Goal: Information Seeking & Learning: Find contact information

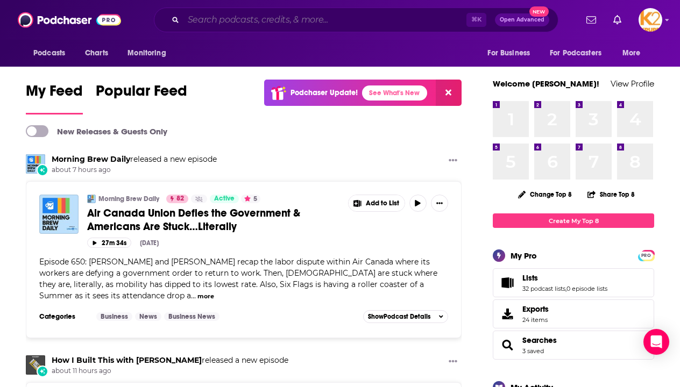
click at [279, 18] on input "Search podcasts, credits, & more..." at bounding box center [324, 19] width 283 height 17
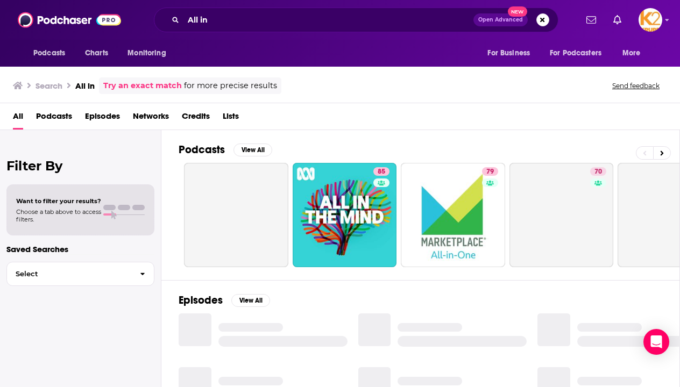
click at [293, 2] on div "Podcasts Charts Monitoring All in Open Advanced New For Business For Podcasters…" at bounding box center [340, 20] width 680 height 40
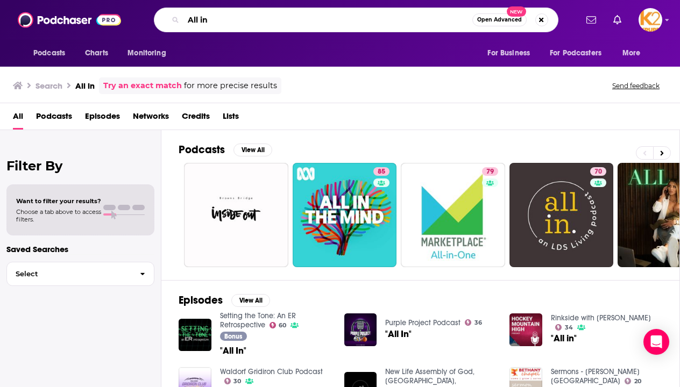
drag, startPoint x: 240, startPoint y: 24, endPoint x: 142, endPoint y: 19, distance: 98.6
click at [142, 19] on div "All in Open Advanced New" at bounding box center [356, 20] width 442 height 25
paste input "Manager Meetings with Capitol Allicators"
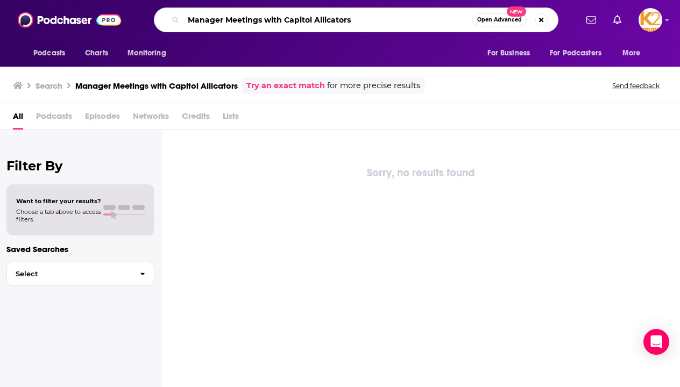
drag, startPoint x: 352, startPoint y: 24, endPoint x: 258, endPoint y: 18, distance: 94.4
click at [258, 19] on input "Manager Meetings with Capitol Allicators" at bounding box center [327, 19] width 289 height 17
type input "Manager Meetings"
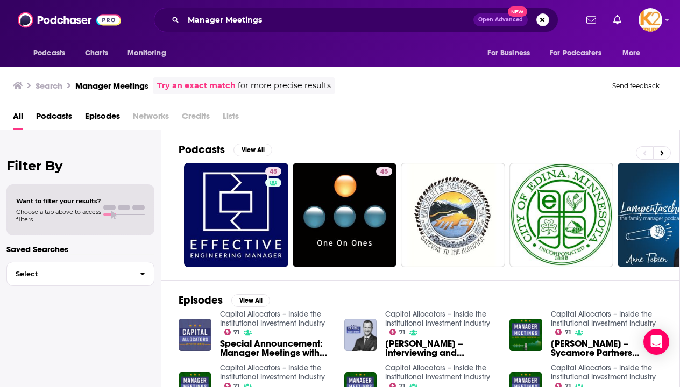
click at [263, 315] on div "Podcasts Charts Monitoring Manager Meetings Open Advanced New For Business For …" at bounding box center [340, 193] width 680 height 387
click at [208, 328] on img "Special Announcement: Manager Meetings with Capital Allocators" at bounding box center [195, 335] width 33 height 33
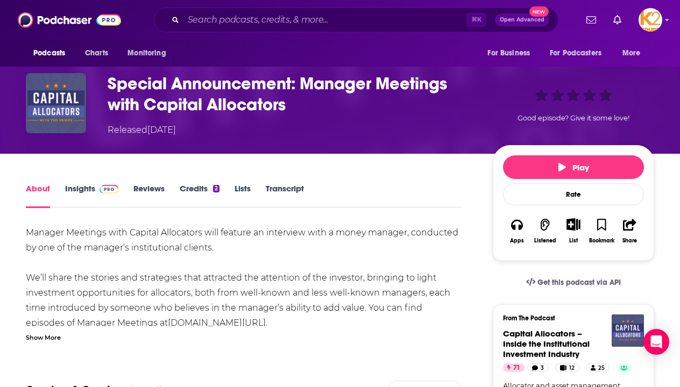
scroll to position [119, 0]
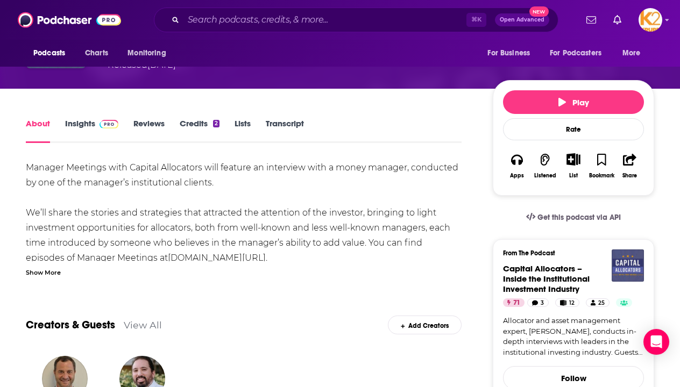
click at [72, 119] on link "Insights" at bounding box center [91, 130] width 53 height 25
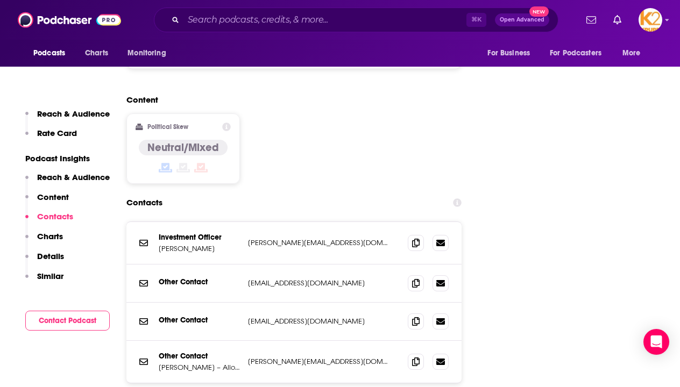
scroll to position [1250, 0]
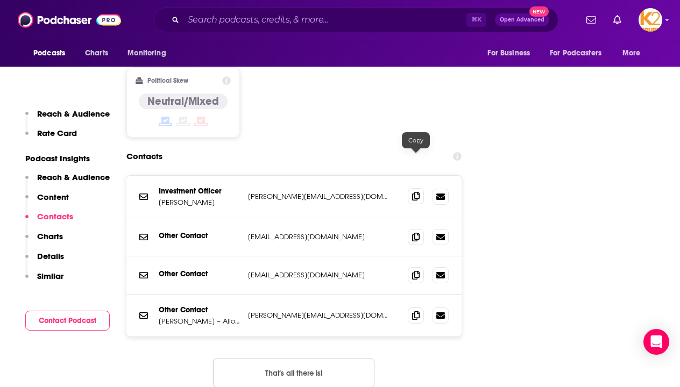
click at [416, 192] on icon at bounding box center [416, 196] width 8 height 9
click at [420, 267] on span at bounding box center [416, 275] width 16 height 16
click at [187, 306] on p "Other Contact" at bounding box center [199, 310] width 81 height 9
click at [419, 307] on span at bounding box center [416, 315] width 16 height 16
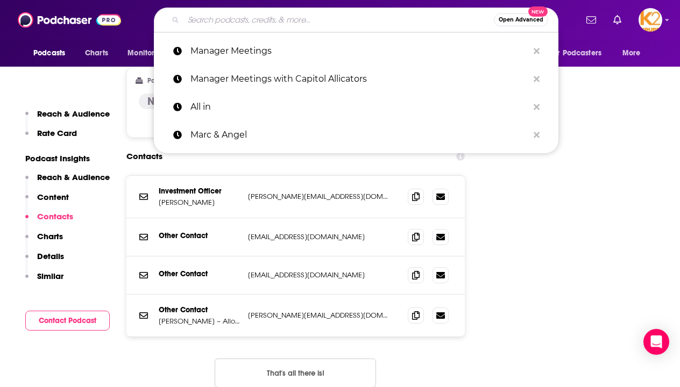
click at [265, 24] on input "Search podcasts, credits, & more..." at bounding box center [338, 19] width 310 height 17
paste input "The McKinsey Podcast"
type input "The McKinsey Podcast"
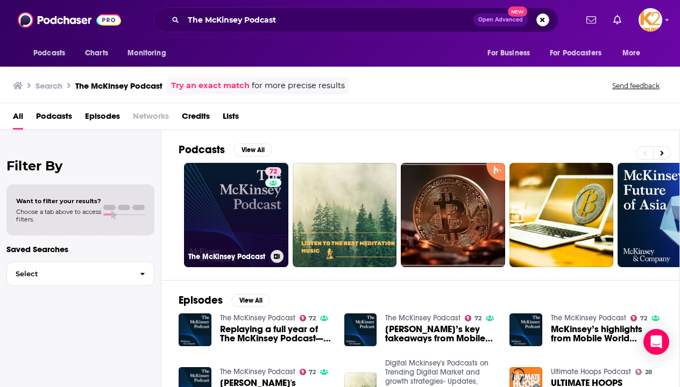
click at [251, 230] on link "72 The McKinsey Podcast" at bounding box center [236, 215] width 104 height 104
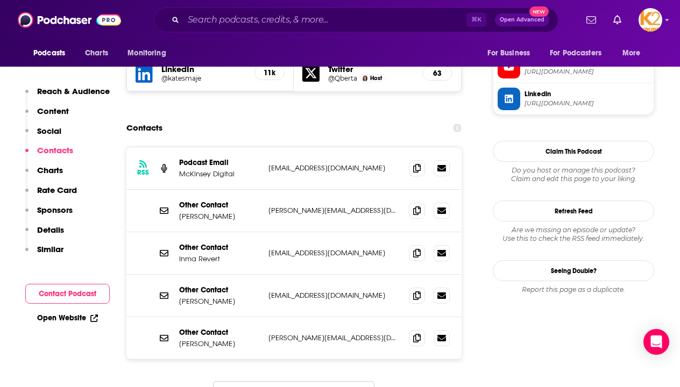
scroll to position [1018, 0]
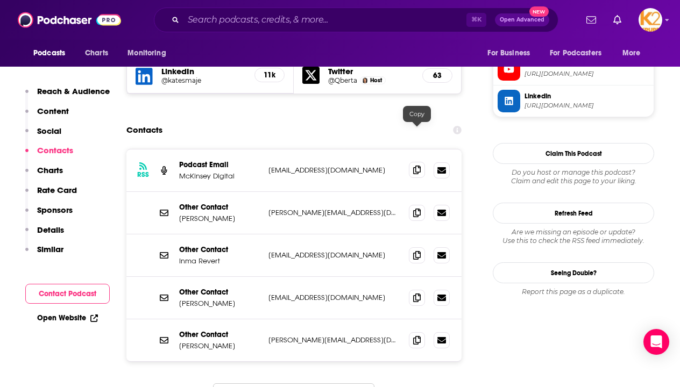
click at [415, 166] on icon at bounding box center [417, 170] width 8 height 9
click at [412, 162] on span at bounding box center [417, 170] width 16 height 16
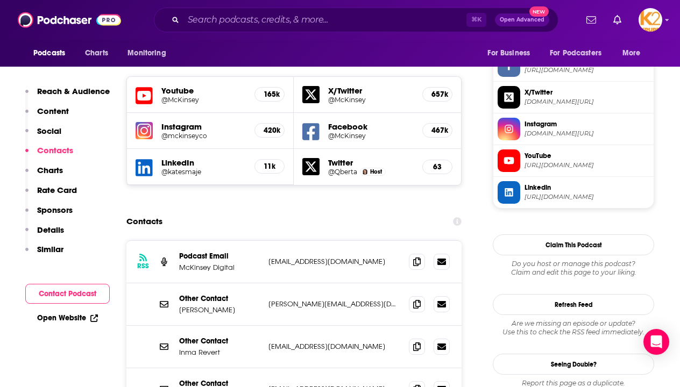
scroll to position [927, 0]
click at [420, 300] on icon at bounding box center [417, 304] width 8 height 9
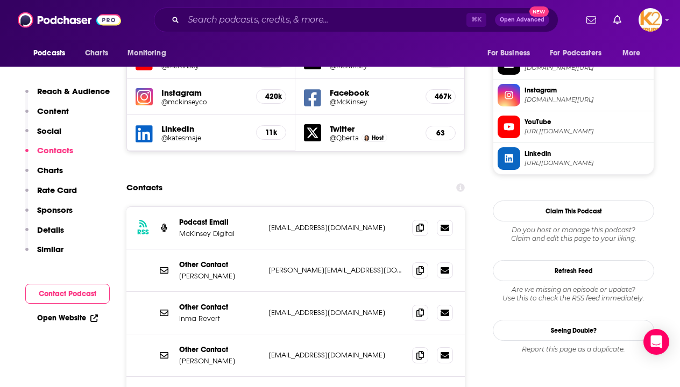
scroll to position [982, 0]
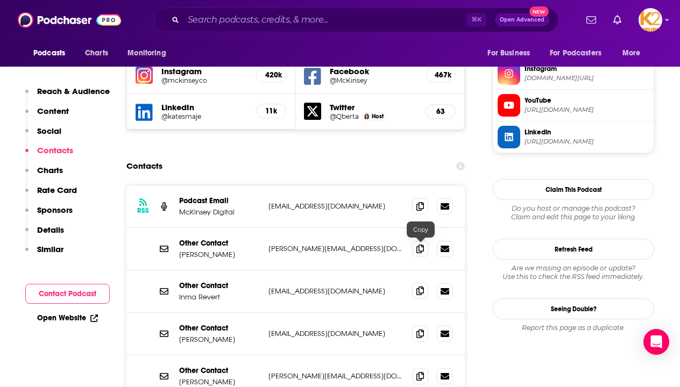
click at [419, 287] on icon at bounding box center [420, 291] width 8 height 9
click at [421, 329] on icon at bounding box center [420, 333] width 8 height 9
click at [417, 372] on icon at bounding box center [420, 376] width 8 height 9
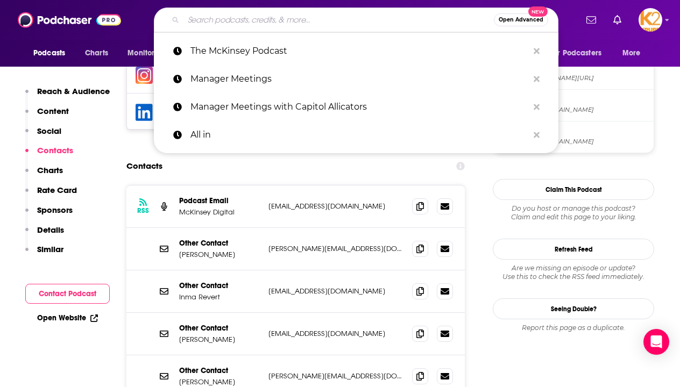
click at [202, 18] on input "Search podcasts, credits, & more..." at bounding box center [338, 19] width 310 height 17
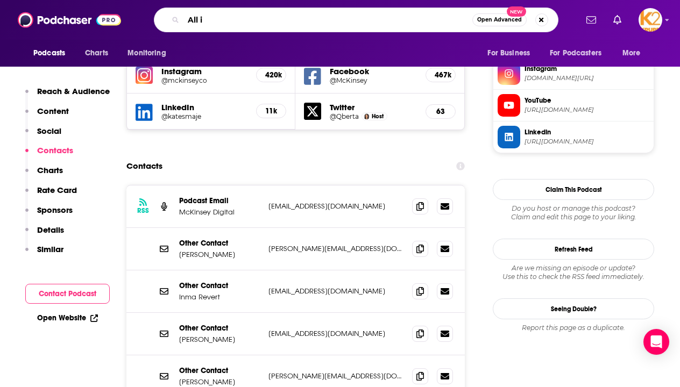
type input "All in"
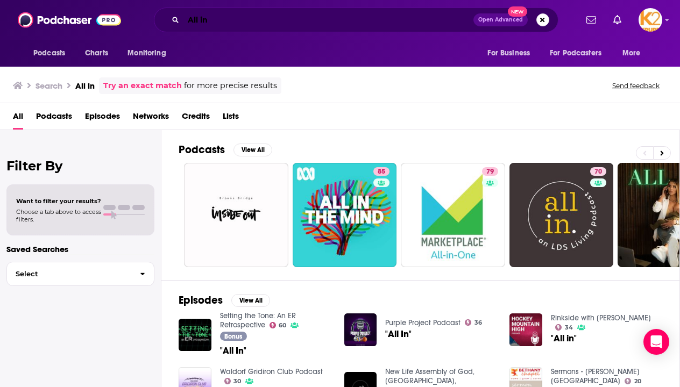
click at [296, 19] on input "All in" at bounding box center [328, 19] width 290 height 17
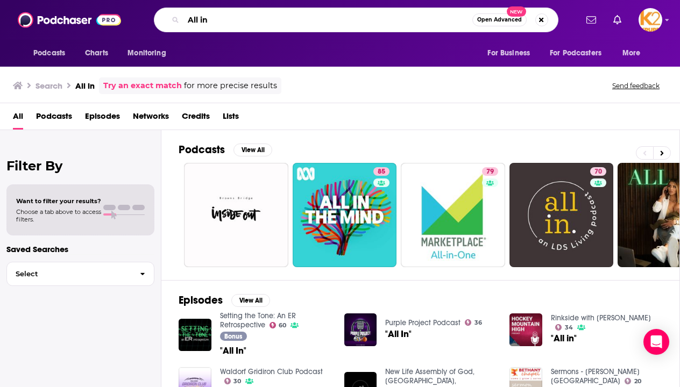
paste input "[PERSON_NAME], [PERSON_NAME], [PERSON_NAME], and [PERSON_NAME], the show featur…"
drag, startPoint x: 386, startPoint y: 22, endPoint x: 528, endPoint y: 21, distance: 142.0
click at [528, 21] on div "All in [PERSON_NAME], [PERSON_NAME], [PERSON_NAME], and [PERSON_NAME], the show…" at bounding box center [356, 20] width 405 height 25
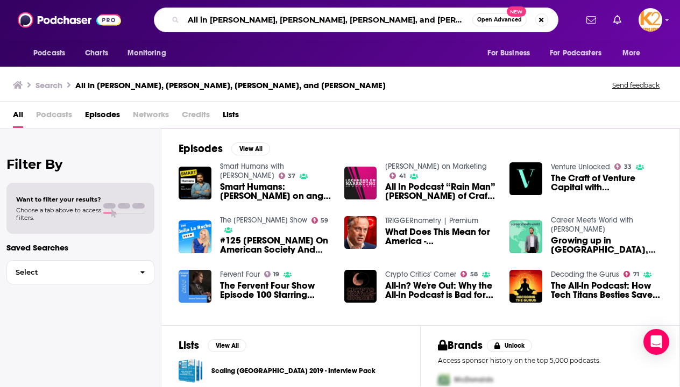
drag, startPoint x: 294, startPoint y: 19, endPoint x: 612, endPoint y: 28, distance: 318.1
click at [612, 28] on div "Podcasts Charts Monitoring All in [PERSON_NAME], [PERSON_NAME], [PERSON_NAME], …" at bounding box center [340, 20] width 680 height 40
type input "All in [PERSON_NAME]"
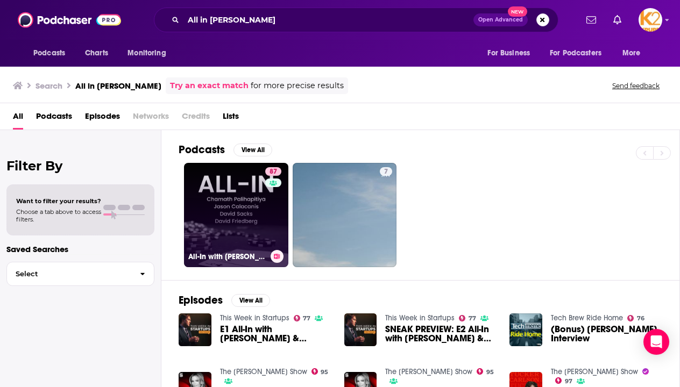
click at [259, 220] on link "87 All-In with [PERSON_NAME], [PERSON_NAME] & [PERSON_NAME]" at bounding box center [236, 215] width 104 height 104
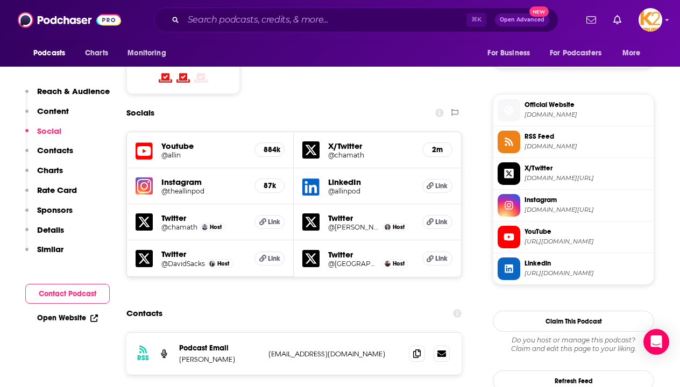
scroll to position [926, 0]
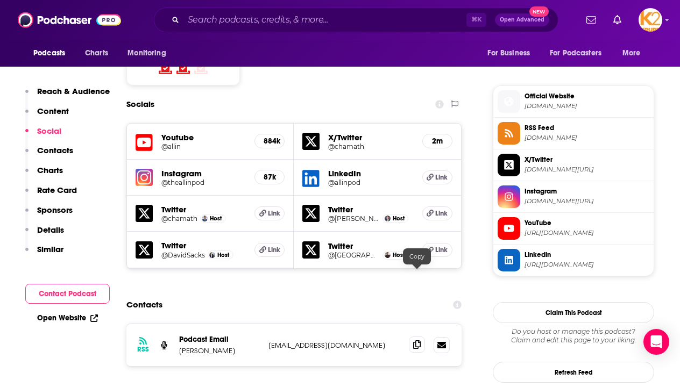
click at [414, 337] on span at bounding box center [417, 345] width 16 height 16
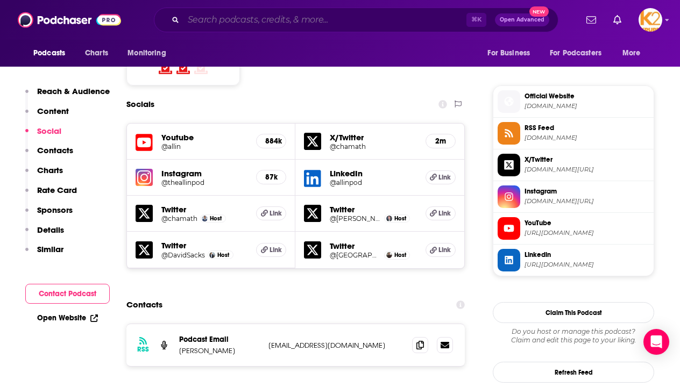
click at [272, 25] on input "Search podcasts, credits, & more..." at bounding box center [324, 19] width 283 height 17
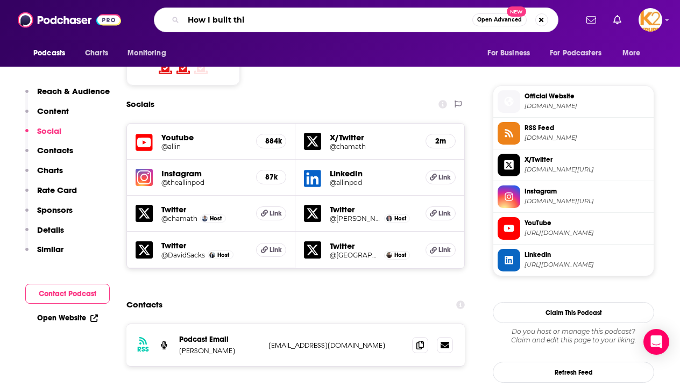
type input "How I built this"
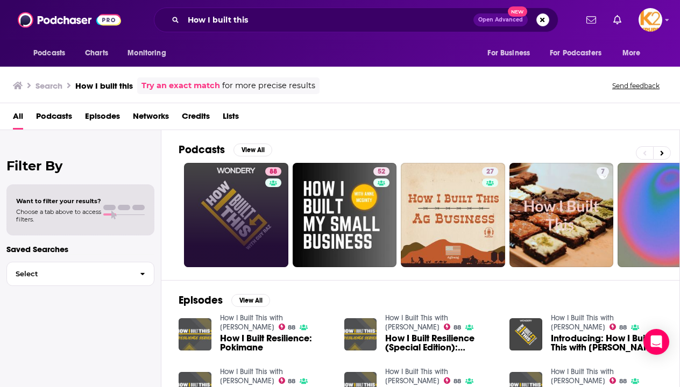
click at [254, 194] on link "88" at bounding box center [236, 215] width 104 height 104
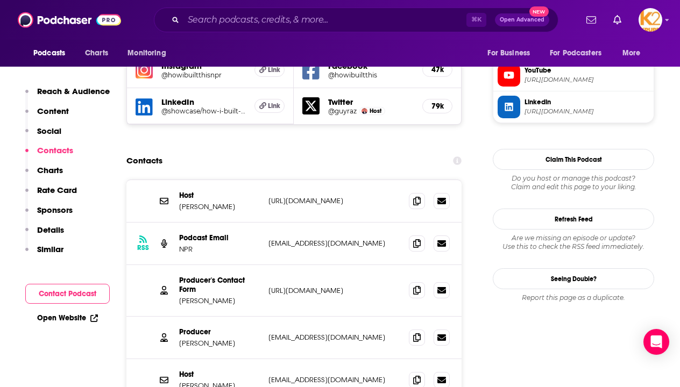
scroll to position [1014, 0]
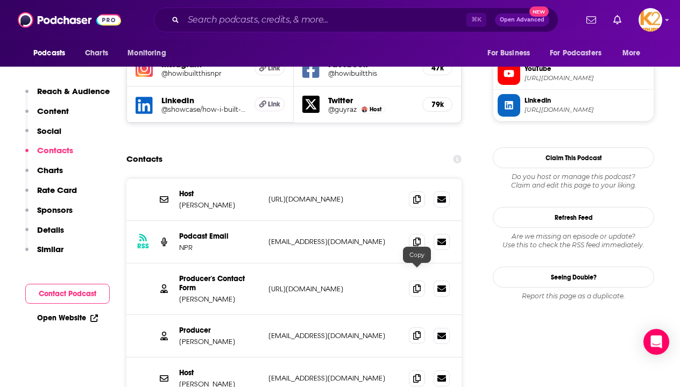
click at [423, 328] on span at bounding box center [417, 336] width 16 height 16
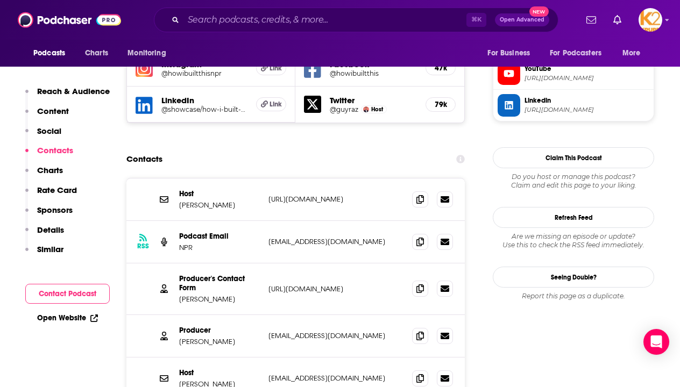
drag, startPoint x: 244, startPoint y: 282, endPoint x: 180, endPoint y: 276, distance: 64.3
click at [180, 315] on div "Producer [PERSON_NAME] [EMAIL_ADDRESS][DOMAIN_NAME] [EMAIL_ADDRESS][DOMAIN_NAME]" at bounding box center [295, 336] width 338 height 43
copy p "[PERSON_NAME]"
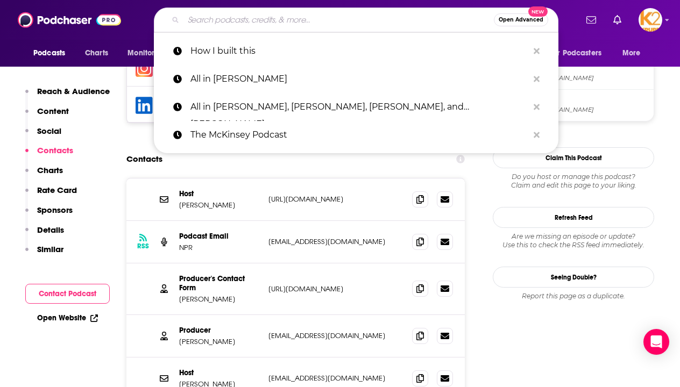
click at [290, 22] on input "Search podcasts, credits, & more..." at bounding box center [338, 19] width 310 height 17
paste input "The [PERSON_NAME] Show"
type input "The [PERSON_NAME] Show"
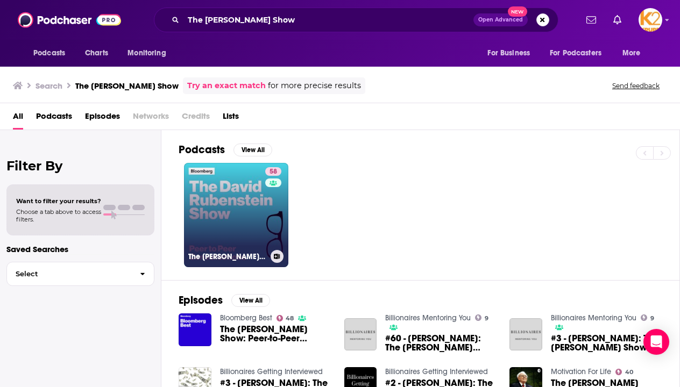
click at [243, 240] on link "58 The [PERSON_NAME] Show" at bounding box center [236, 215] width 104 height 104
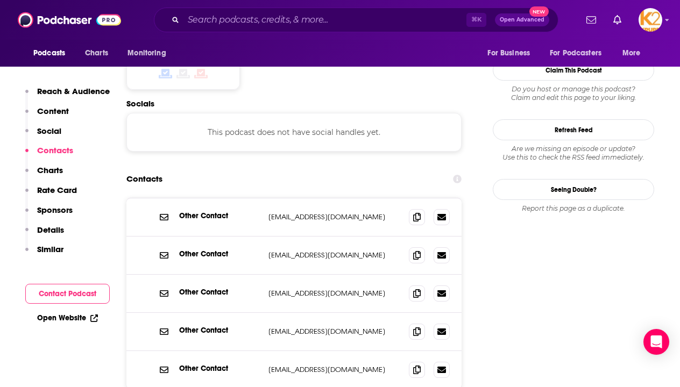
scroll to position [944, 0]
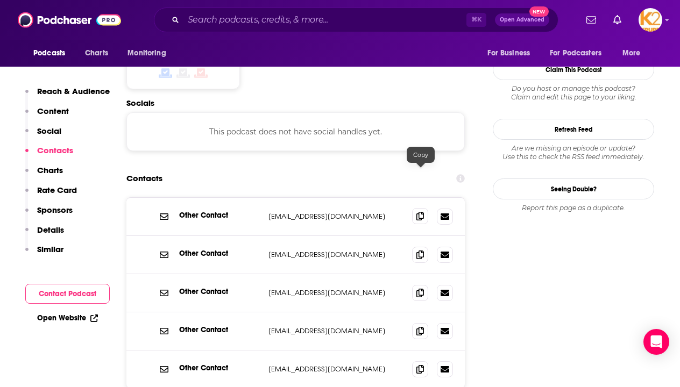
click at [423, 212] on icon at bounding box center [420, 216] width 8 height 9
click at [421, 246] on span at bounding box center [420, 254] width 16 height 16
click at [421, 288] on icon at bounding box center [420, 292] width 8 height 9
click at [421, 327] on icon at bounding box center [420, 331] width 8 height 9
click at [422, 365] on icon at bounding box center [420, 369] width 8 height 9
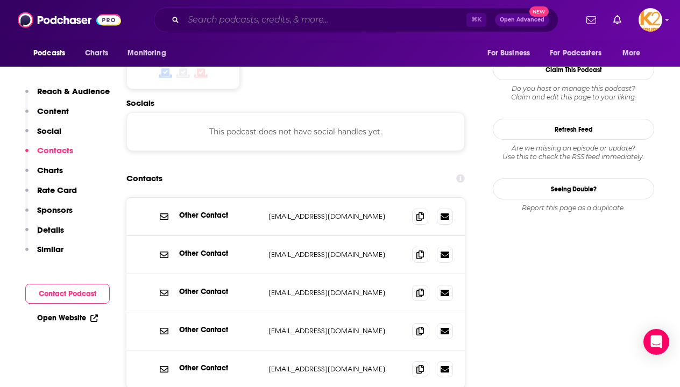
click at [273, 17] on input "Search podcasts, credits, & more..." at bounding box center [324, 19] width 283 height 17
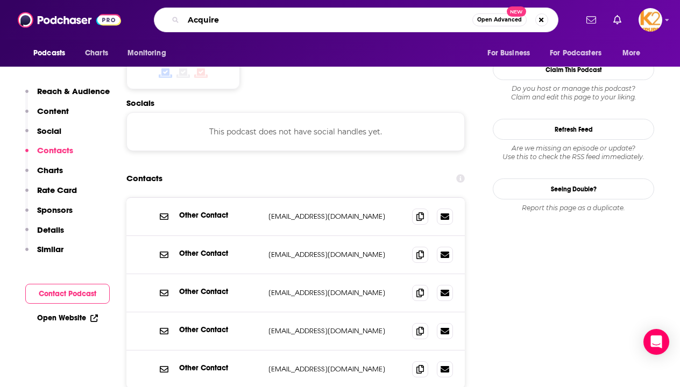
type input "Acquired"
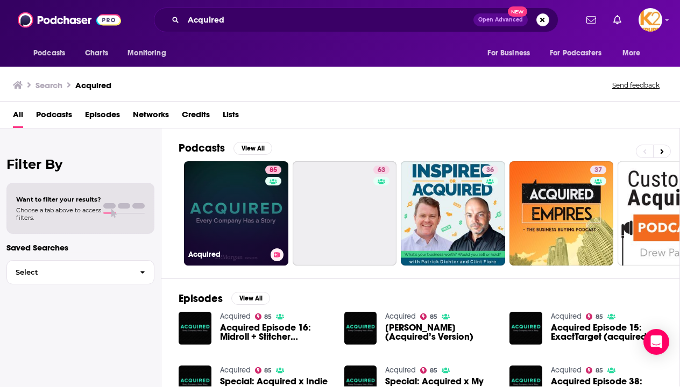
click at [256, 204] on link "85 Acquired" at bounding box center [236, 213] width 104 height 104
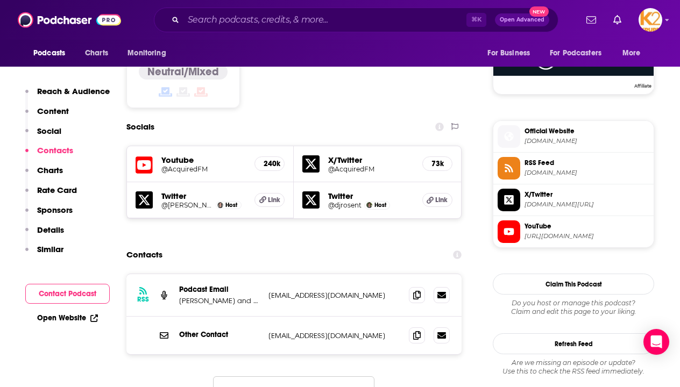
scroll to position [893, 0]
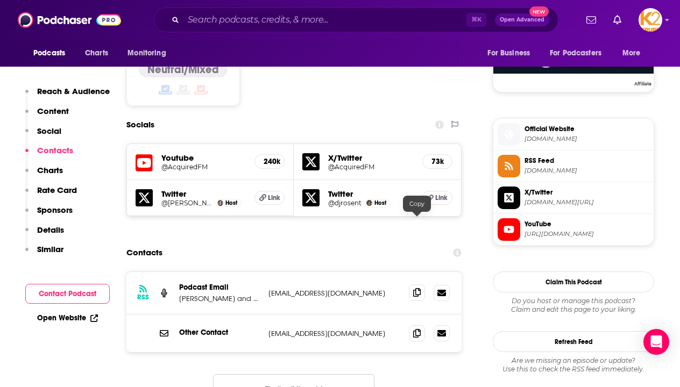
click at [420, 288] on icon at bounding box center [417, 292] width 8 height 9
click at [410, 315] on div "Other Contact [EMAIL_ADDRESS][DOMAIN_NAME] [EMAIL_ADDRESS][DOMAIN_NAME]" at bounding box center [295, 334] width 338 height 38
click at [412, 315] on div "Other Contact [EMAIL_ADDRESS][DOMAIN_NAME] [EMAIL_ADDRESS][DOMAIN_NAME]" at bounding box center [295, 334] width 338 height 38
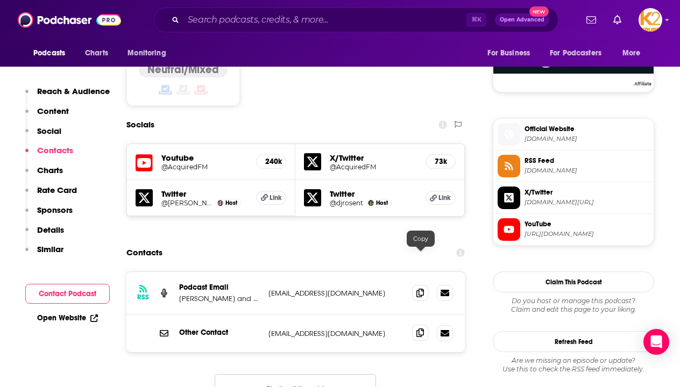
click at [422, 329] on icon at bounding box center [420, 333] width 8 height 9
click at [196, 30] on div "⌘ K Open Advanced New" at bounding box center [356, 20] width 405 height 25
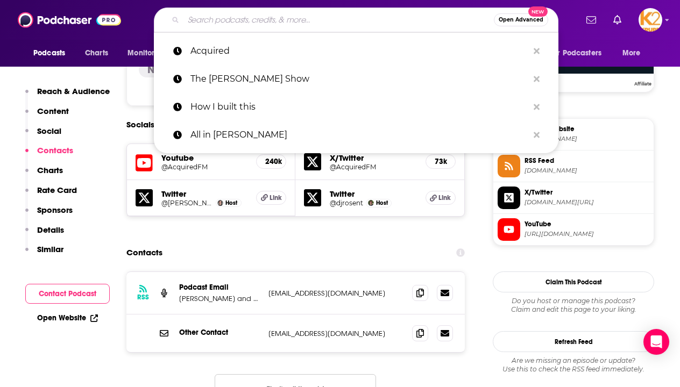
click at [195, 27] on input "Search podcasts, credits, & more..." at bounding box center [338, 19] width 310 height 17
paste input "ACQ2 by Acquired"
type input "ACQ2 by Acquired"
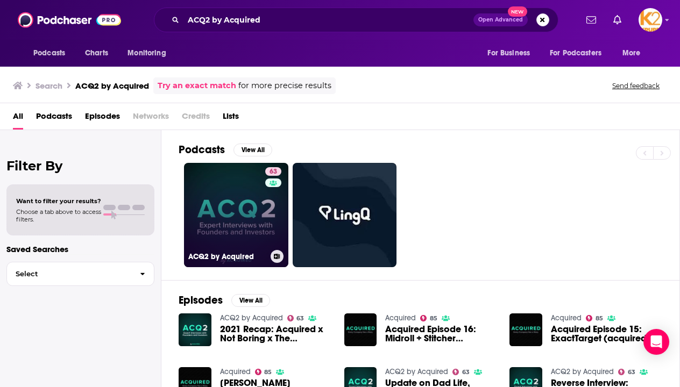
click at [234, 247] on link "63 ACQ2 by Acquired" at bounding box center [236, 215] width 104 height 104
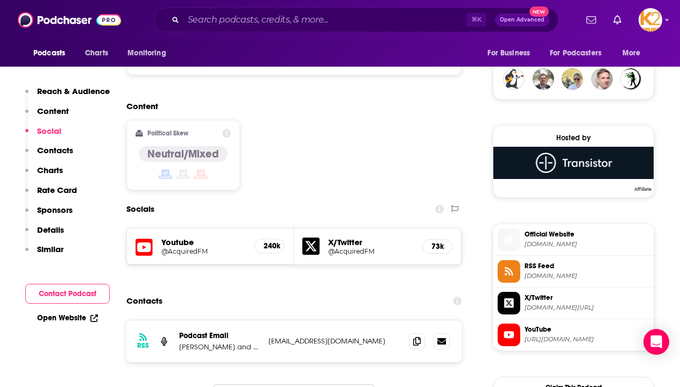
scroll to position [791, 0]
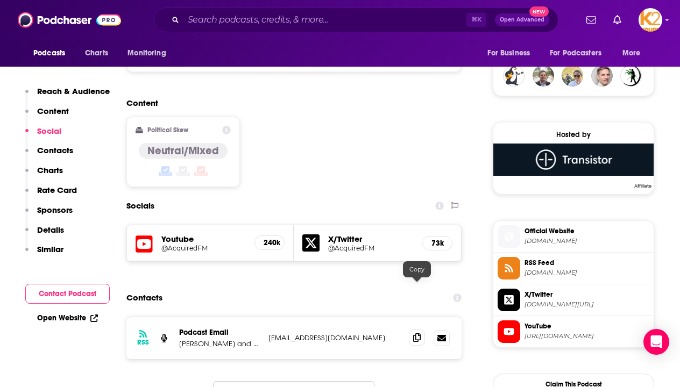
click at [414, 334] on icon at bounding box center [417, 338] width 8 height 9
click at [235, 22] on input "Search podcasts, credits, & more..." at bounding box center [324, 19] width 283 height 17
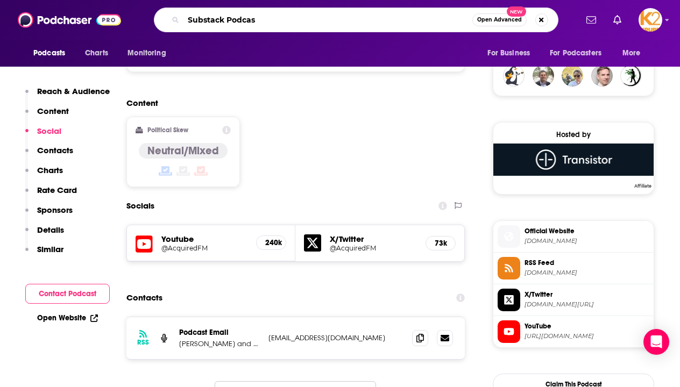
type input "Substack Podcast"
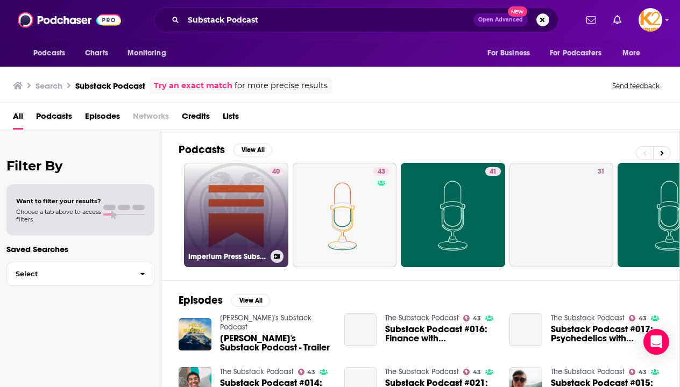
click at [228, 220] on link "40 Imperium Press Substack Podcast" at bounding box center [236, 215] width 104 height 104
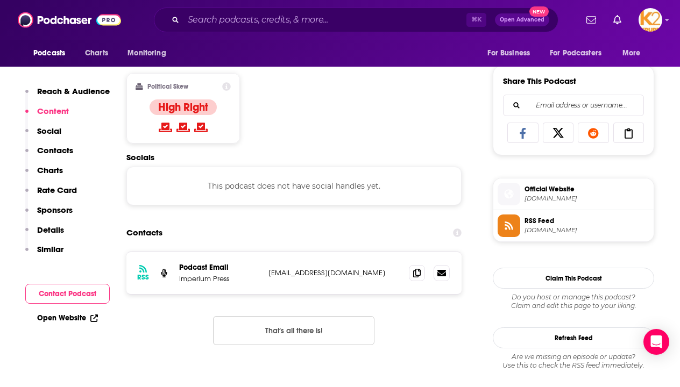
scroll to position [655, 0]
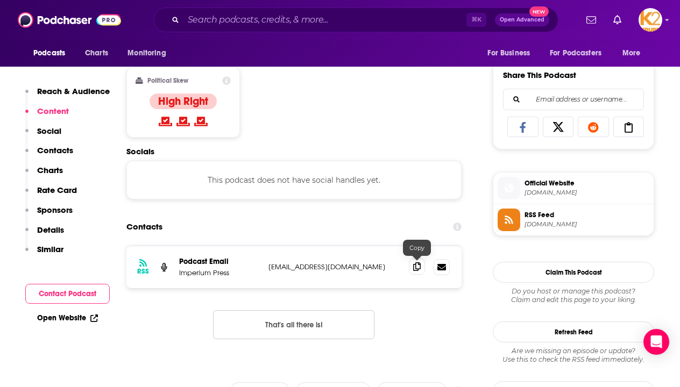
click at [420, 268] on icon at bounding box center [417, 267] width 8 height 9
click at [313, 20] on input "Search podcasts, credits, & more..." at bounding box center [324, 19] width 283 height 17
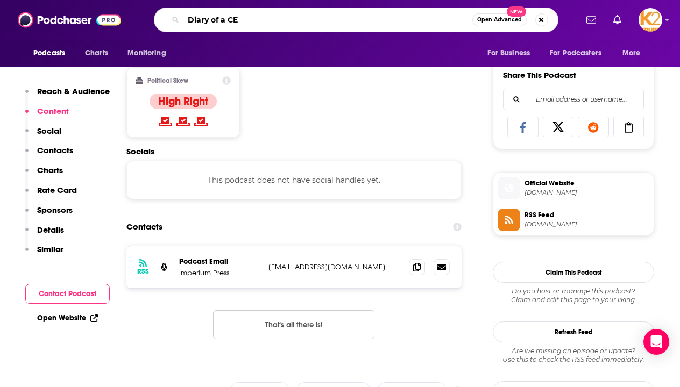
type input "Diary of a CEO"
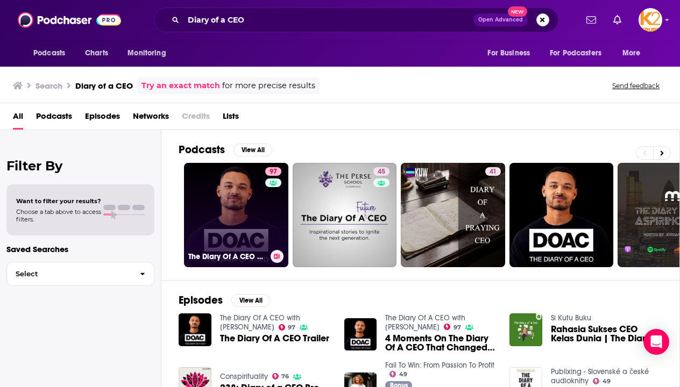
click at [242, 202] on link "97 The Diary Of A CEO with [PERSON_NAME]" at bounding box center [236, 215] width 104 height 104
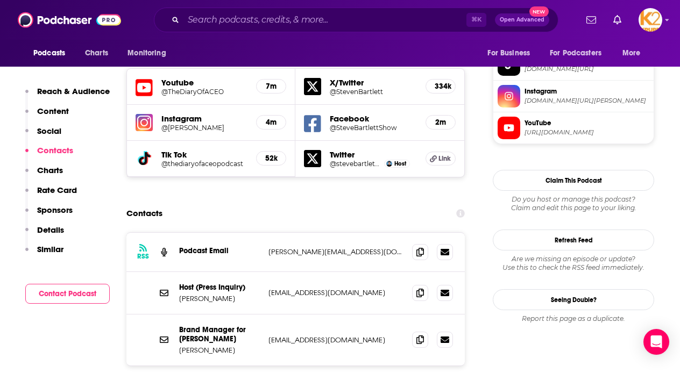
scroll to position [961, 0]
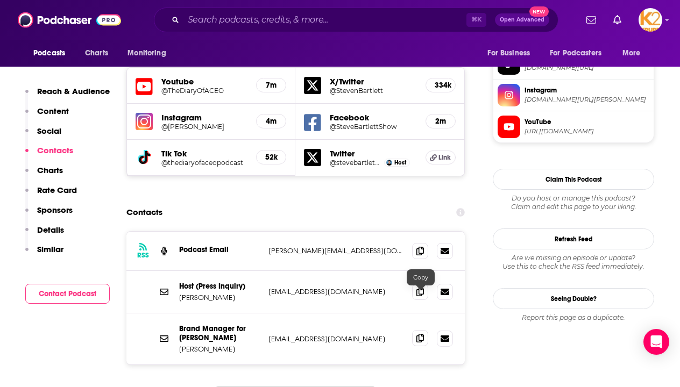
click at [422, 334] on icon at bounding box center [420, 338] width 8 height 9
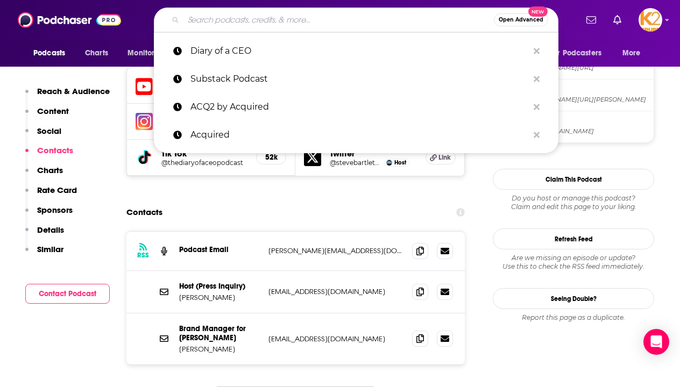
click at [284, 12] on input "Search podcasts, credits, & more..." at bounding box center [338, 19] width 310 height 17
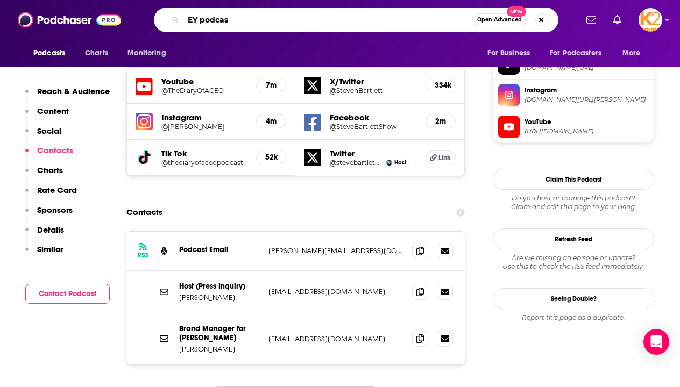
type input "EY podcast"
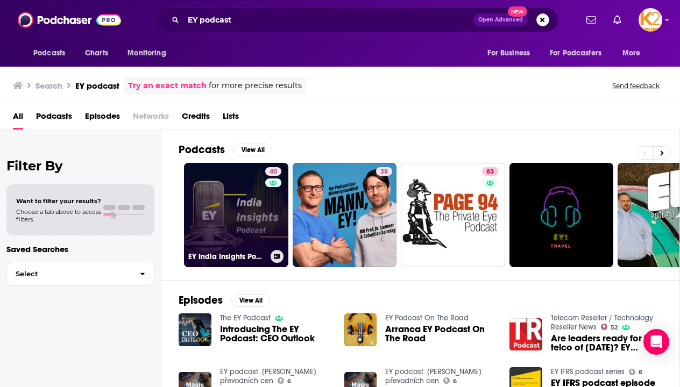
click at [244, 200] on link "40 EY India Insights Podcast" at bounding box center [236, 215] width 104 height 104
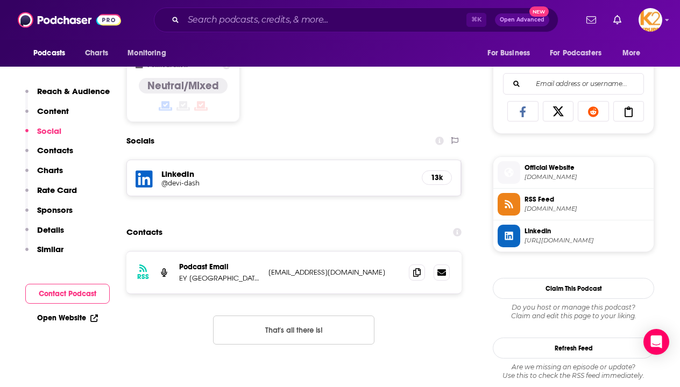
scroll to position [671, 0]
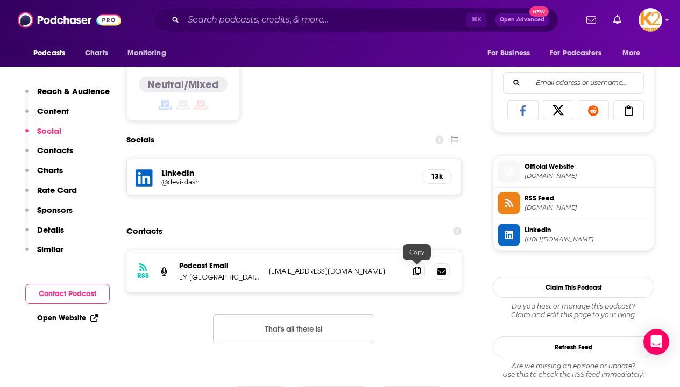
click at [422, 277] on span at bounding box center [417, 271] width 16 height 16
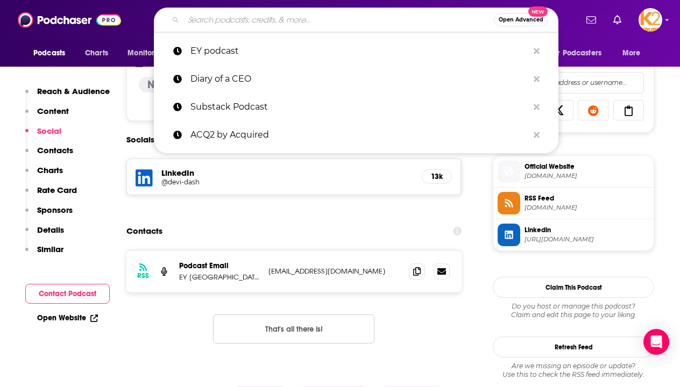
click at [209, 16] on input "Search podcasts, credits, & more..." at bounding box center [338, 19] width 310 height 17
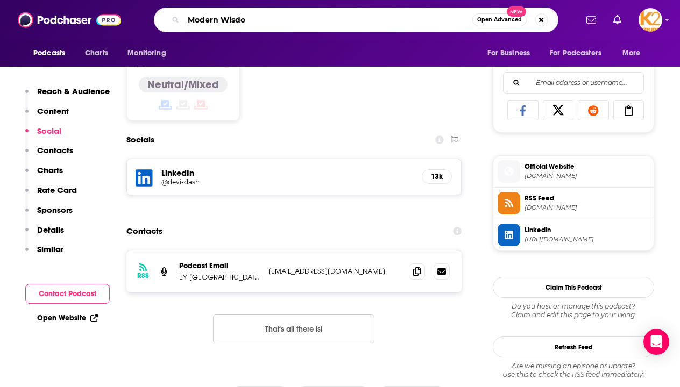
type input "Modern Wisdom"
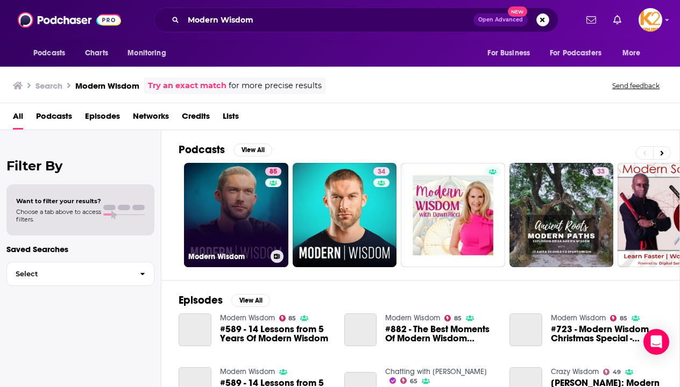
click at [229, 209] on link "85 Modern Wisdom" at bounding box center [236, 215] width 104 height 104
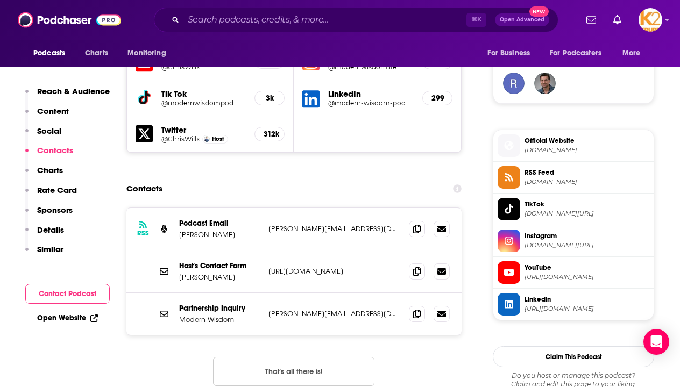
scroll to position [791, 0]
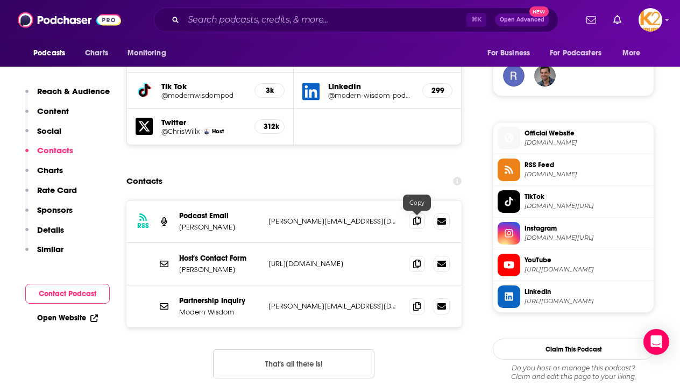
click at [419, 221] on icon at bounding box center [417, 221] width 8 height 9
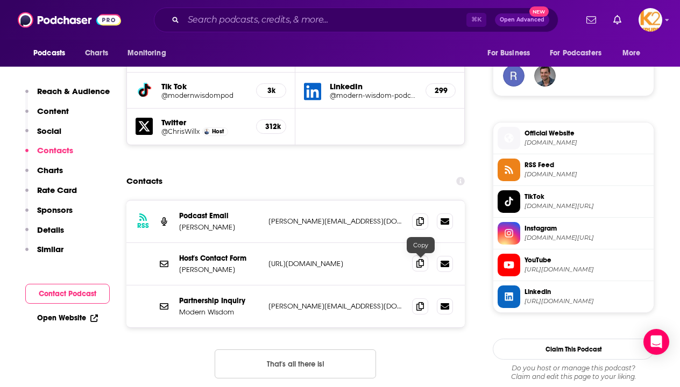
click at [424, 265] on icon at bounding box center [420, 263] width 8 height 9
click at [419, 311] on span at bounding box center [420, 306] width 16 height 16
click at [213, 30] on div "⌘ K Open Advanced New" at bounding box center [356, 20] width 405 height 25
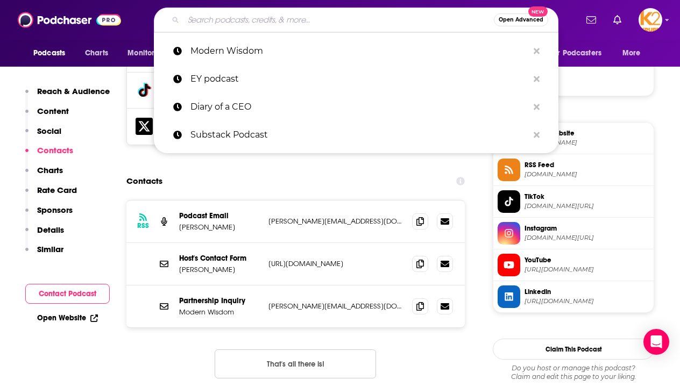
click at [213, 23] on input "Search podcasts, credits, & more..." at bounding box center [338, 19] width 310 height 17
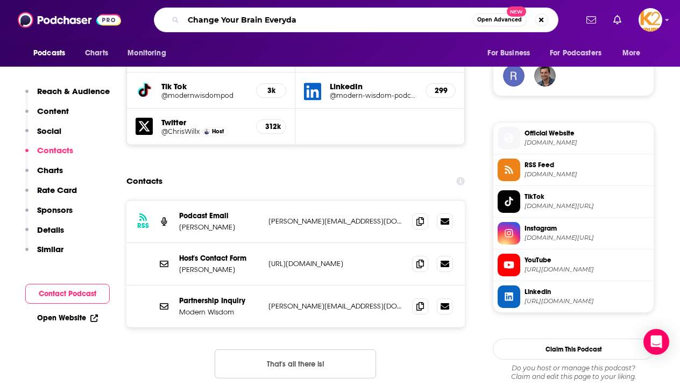
type input "Change Your Brain Everyday"
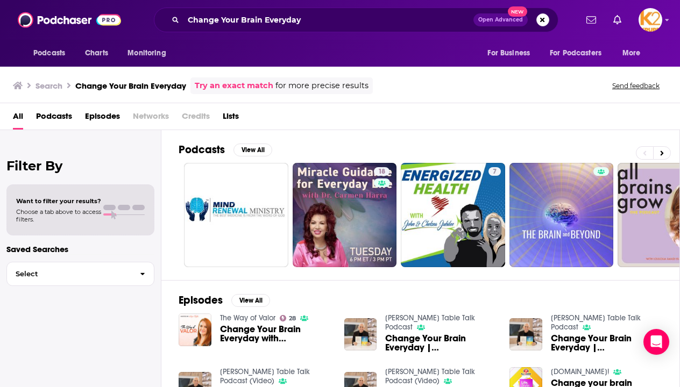
click at [202, 330] on img "Change Your Brain Everyday with Dr. Daniel Amen" at bounding box center [195, 330] width 33 height 33
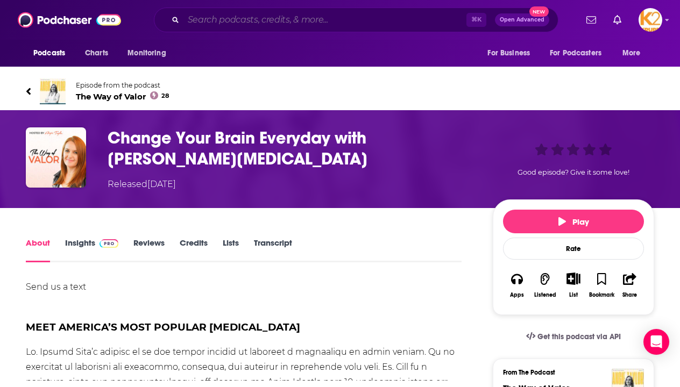
click at [306, 15] on input "Search podcasts, credits, & more..." at bounding box center [324, 19] width 283 height 17
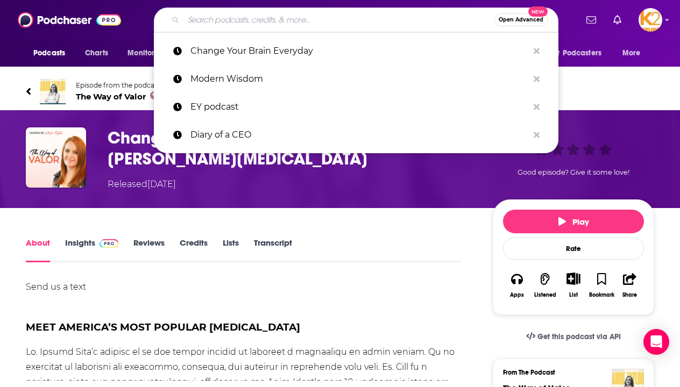
paste input "Change Your Brain Everyday"
type input "Change Your Brain Everyday"
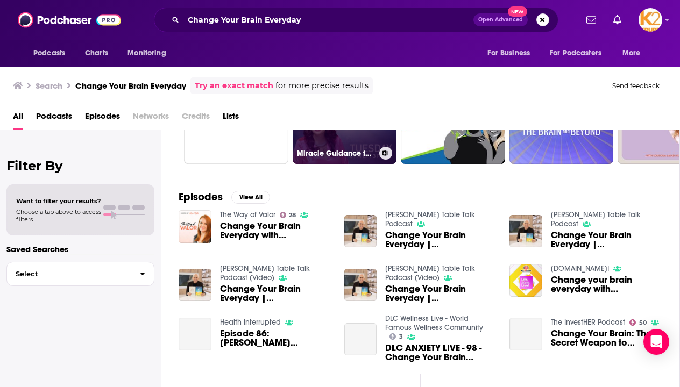
scroll to position [107, 0]
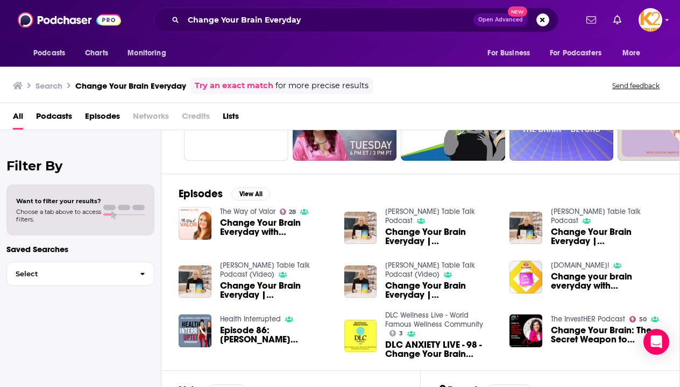
click at [202, 275] on img "Change Your Brain Everyday | Dr. Daniel Amen" at bounding box center [195, 282] width 33 height 33
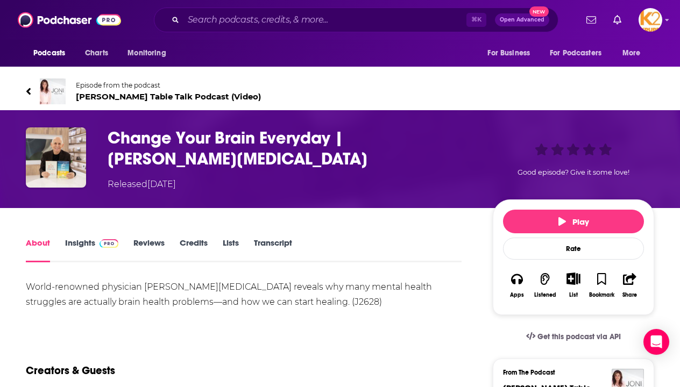
click at [150, 242] on link "Reviews" at bounding box center [148, 250] width 31 height 25
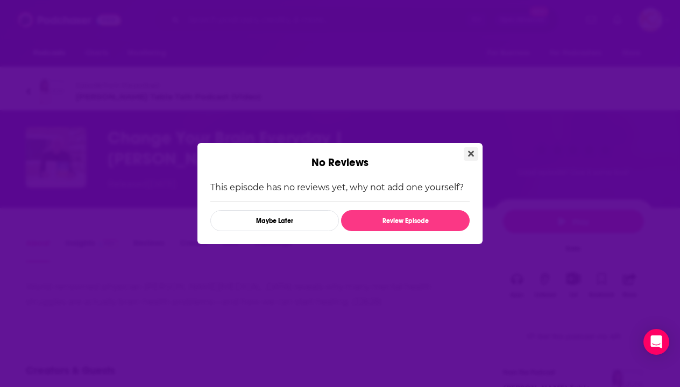
click at [468, 150] on button "Close" at bounding box center [471, 153] width 15 height 13
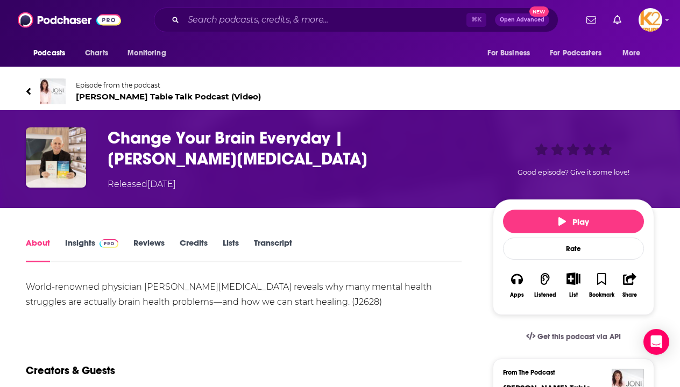
click at [86, 239] on link "Insights" at bounding box center [91, 250] width 53 height 25
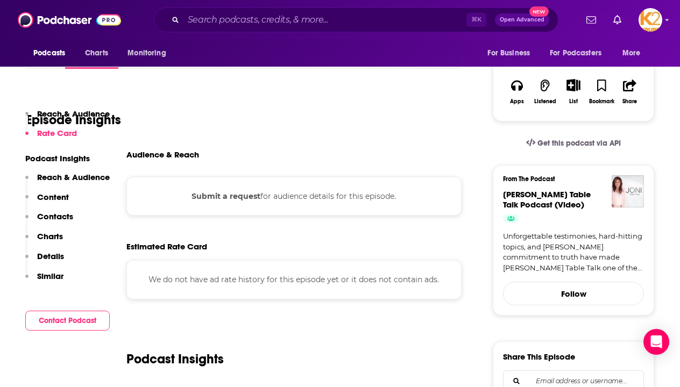
scroll to position [344, 0]
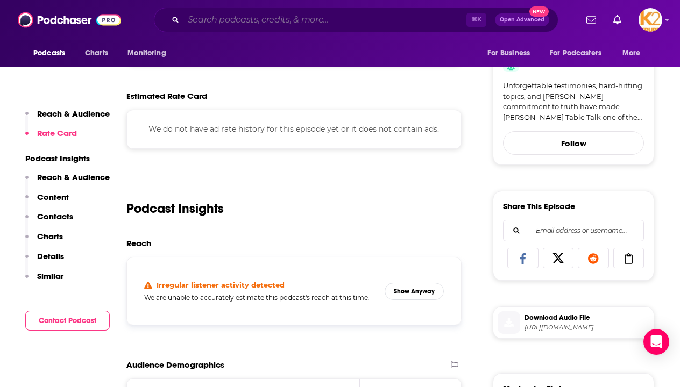
click at [230, 23] on input "Search podcasts, credits, & more..." at bounding box center [324, 19] width 283 height 17
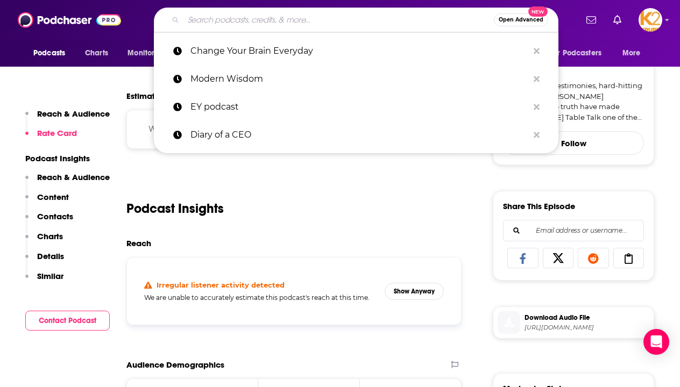
paste input "Jocko Podcast"
type input "Jocko Podcast"
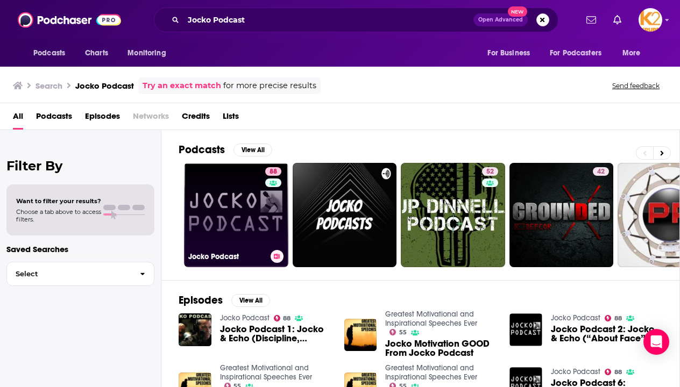
click at [246, 207] on link "88 Jocko Podcast" at bounding box center [236, 215] width 104 height 104
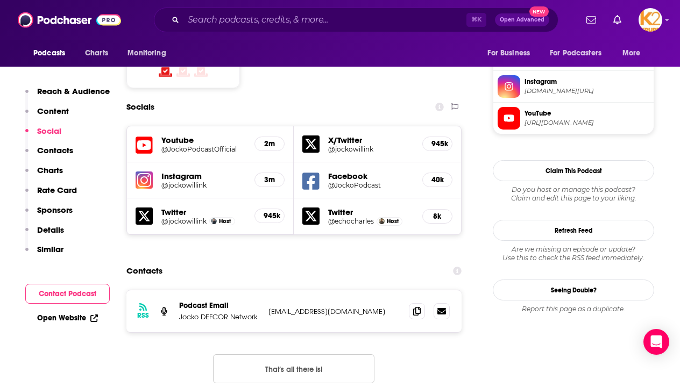
scroll to position [969, 0]
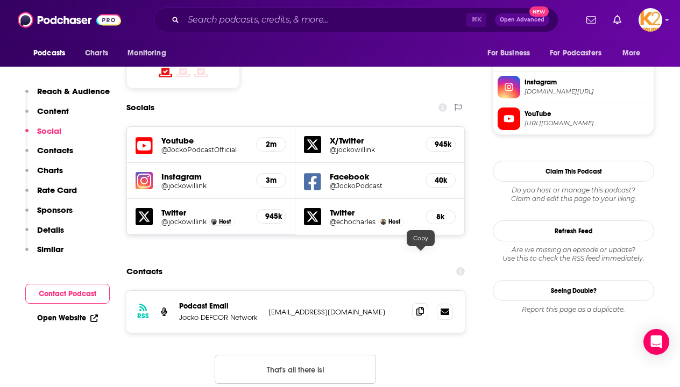
click at [423, 307] on icon at bounding box center [420, 311] width 8 height 9
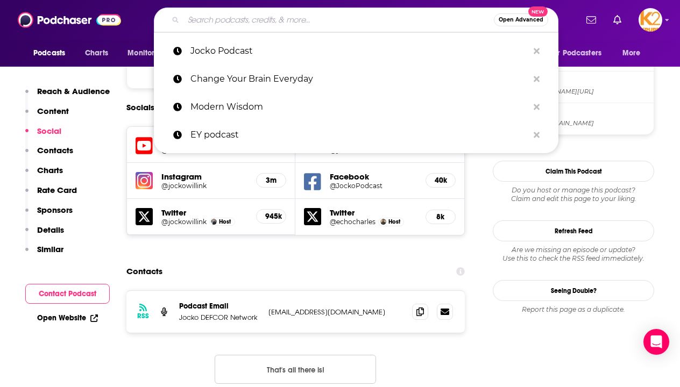
click at [208, 23] on input "Search podcasts, credits, & more..." at bounding box center [338, 19] width 310 height 17
paste input "Dr. [PERSON_NAME] Show"
type input "Dr. [PERSON_NAME] Show"
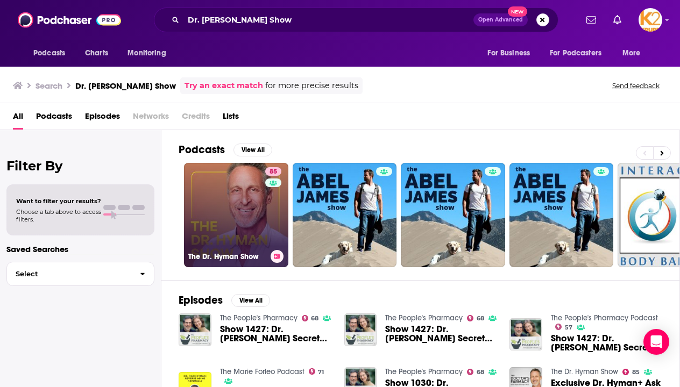
click at [226, 196] on link "85 The [PERSON_NAME] Show" at bounding box center [236, 215] width 104 height 104
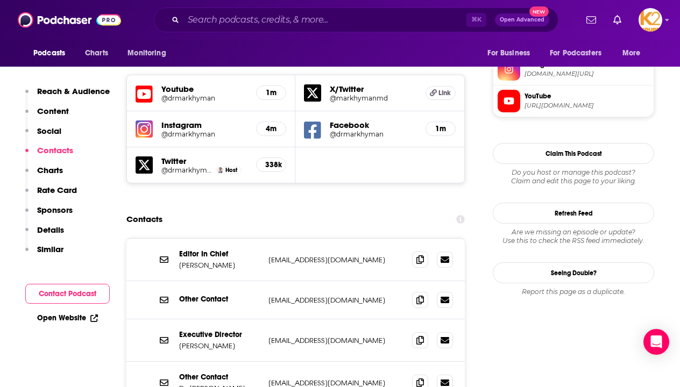
scroll to position [987, 0]
click at [424, 255] on icon at bounding box center [420, 259] width 8 height 9
click at [418, 362] on div "Other Contact Dr. [PERSON_NAME] [EMAIL_ADDRESS][DOMAIN_NAME] [EMAIL_ADDRESS][DO…" at bounding box center [295, 383] width 338 height 43
click at [421, 374] on span at bounding box center [420, 382] width 16 height 16
click at [422, 336] on icon at bounding box center [420, 340] width 8 height 9
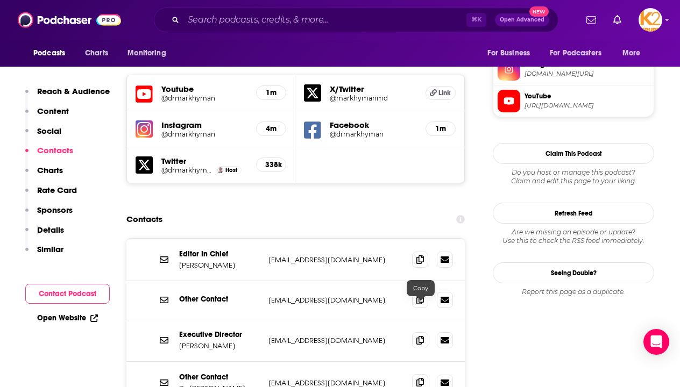
click at [422, 378] on icon at bounding box center [420, 382] width 8 height 9
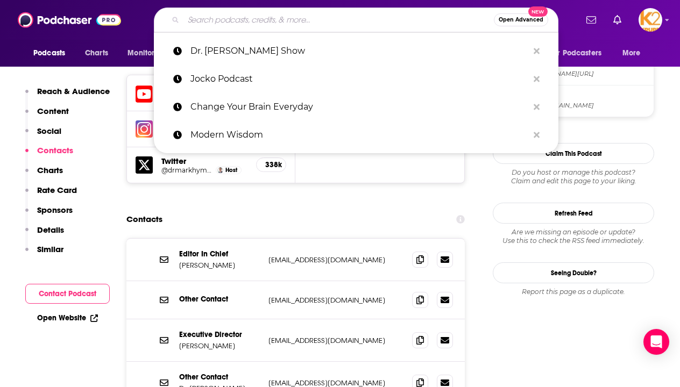
click at [283, 25] on input "Search podcasts, credits, & more..." at bounding box center [338, 19] width 310 height 17
paste input "The Next Big Idea"
type input "The Next Big Idea"
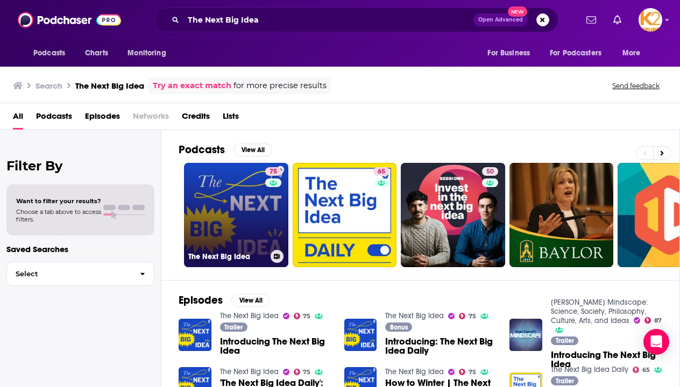
click at [226, 235] on link "75 The Next Big Idea" at bounding box center [236, 215] width 104 height 104
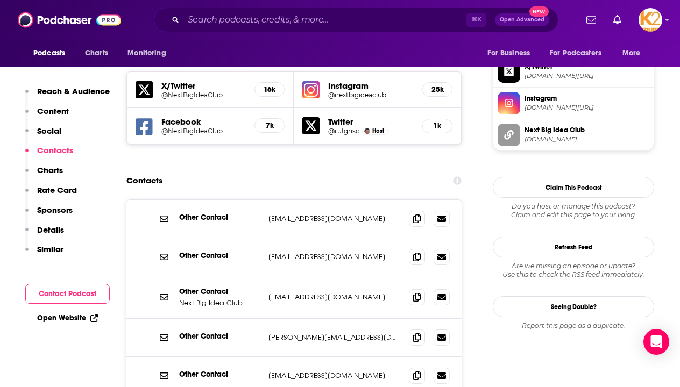
scroll to position [960, 0]
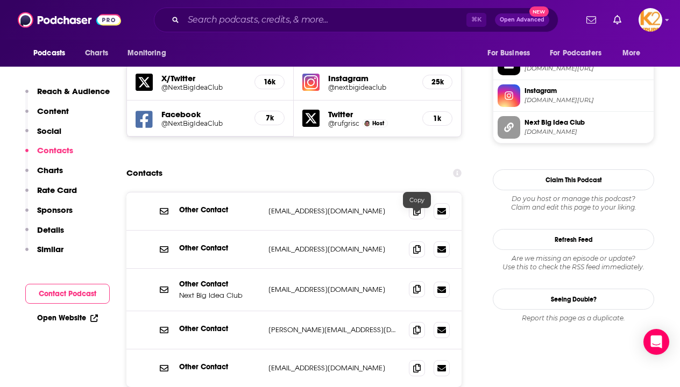
click at [420, 285] on icon at bounding box center [417, 289] width 8 height 9
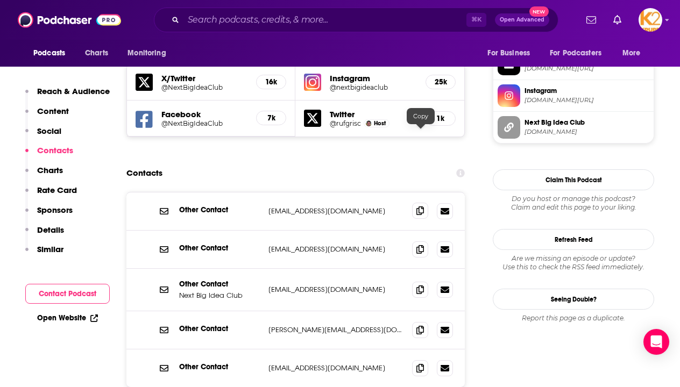
click at [422, 203] on span at bounding box center [420, 211] width 16 height 16
click at [423, 245] on icon at bounding box center [420, 249] width 8 height 9
click at [422, 281] on span at bounding box center [420, 289] width 16 height 16
click at [420, 325] on icon at bounding box center [420, 329] width 8 height 9
click at [420, 364] on icon at bounding box center [420, 368] width 8 height 9
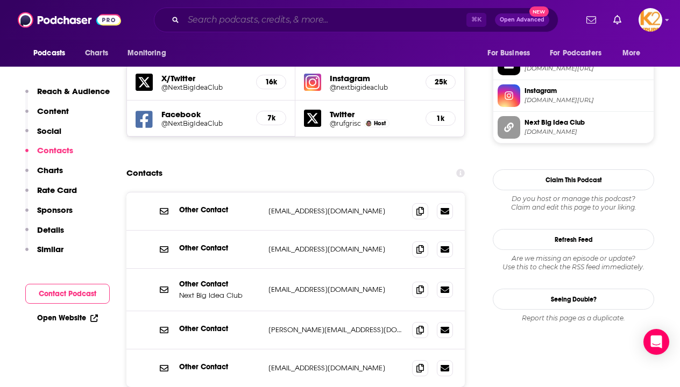
click at [261, 18] on input "Search podcasts, credits, & more..." at bounding box center [324, 19] width 283 height 17
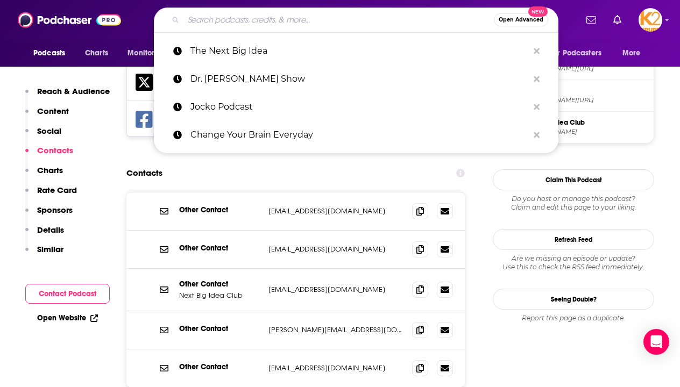
paste input "[PERSON_NAME] The Daily Stoic"
type input "[PERSON_NAME] The Daily Stoic"
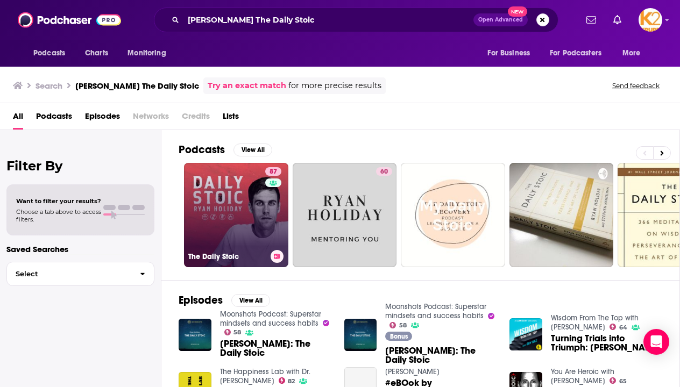
click at [227, 180] on link "87 The Daily Stoic" at bounding box center [236, 215] width 104 height 104
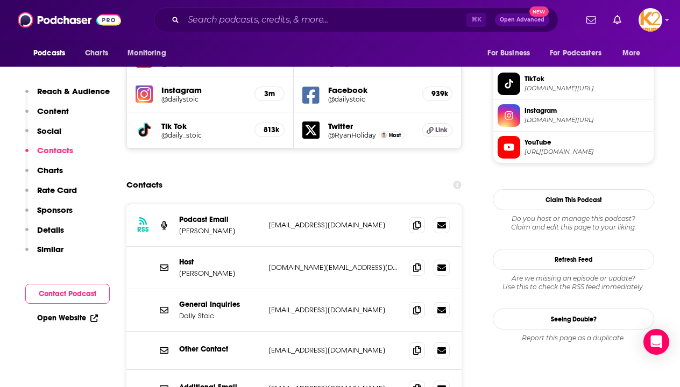
scroll to position [974, 0]
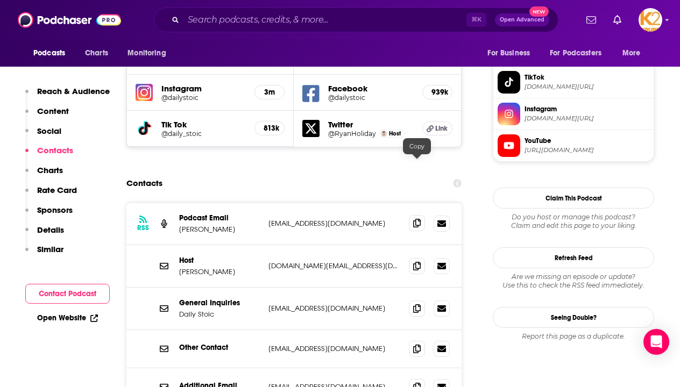
click at [416, 219] on icon at bounding box center [417, 223] width 8 height 9
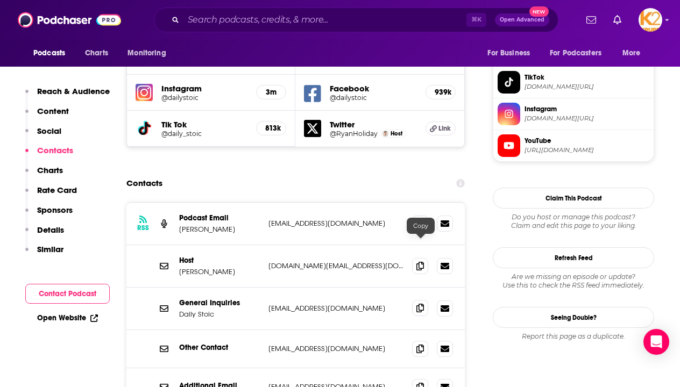
click at [425, 300] on span at bounding box center [420, 308] width 16 height 16
click at [418, 304] on icon at bounding box center [420, 308] width 8 height 9
click at [233, 20] on input "Search podcasts, credits, & more..." at bounding box center [324, 19] width 283 height 17
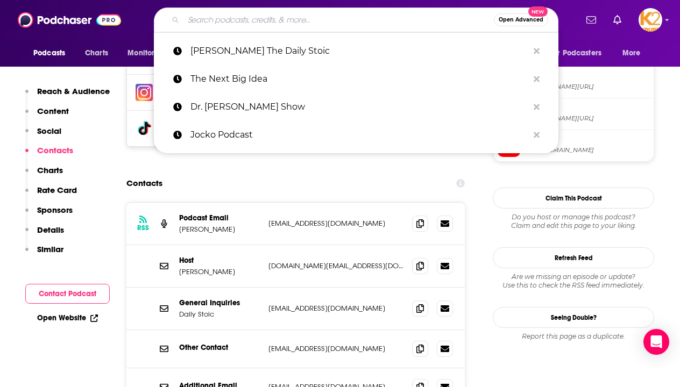
paste input "Ata"
type input "Ata"
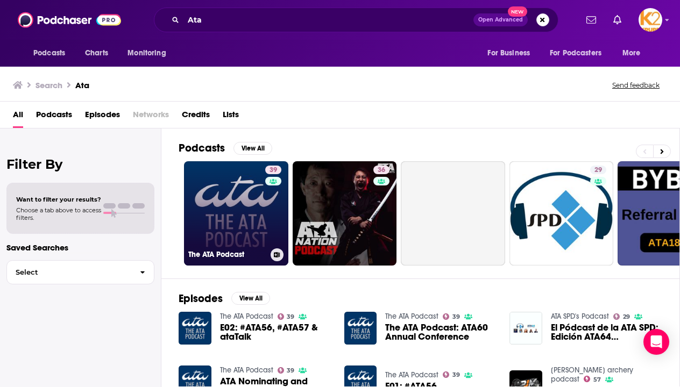
click at [240, 187] on link "39 The ATA Podcast" at bounding box center [236, 213] width 104 height 104
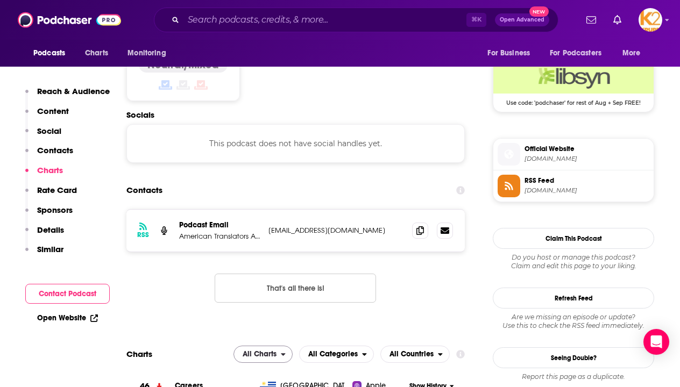
scroll to position [868, 0]
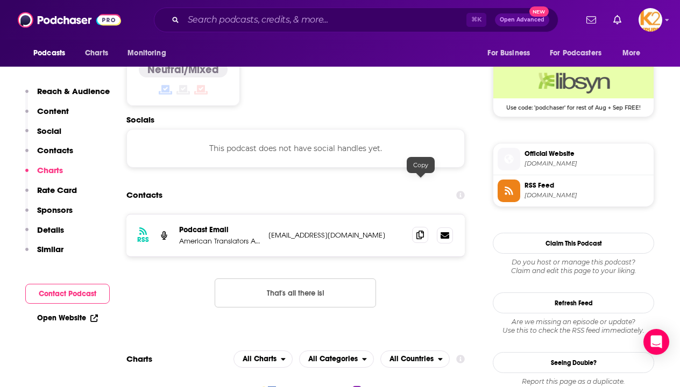
click at [428, 227] on span at bounding box center [420, 235] width 16 height 16
click at [211, 30] on div "⌘ K Open Advanced New" at bounding box center [356, 20] width 405 height 25
click at [211, 29] on div "⌘ K Open Advanced New" at bounding box center [356, 20] width 405 height 25
click at [210, 23] on input "Search podcasts, credits, & more..." at bounding box center [324, 19] width 283 height 17
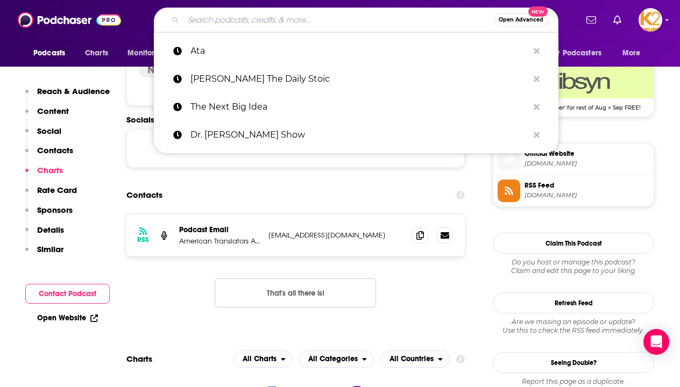
paste input "HBR IdeaCast"
type input "HBR IdeaCast"
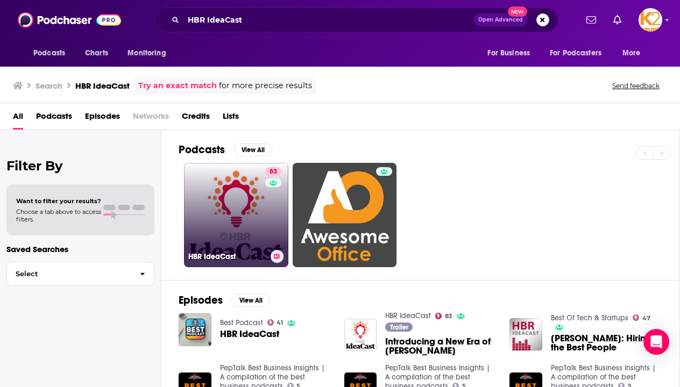
click at [238, 202] on link "83 [PERSON_NAME]" at bounding box center [236, 215] width 104 height 104
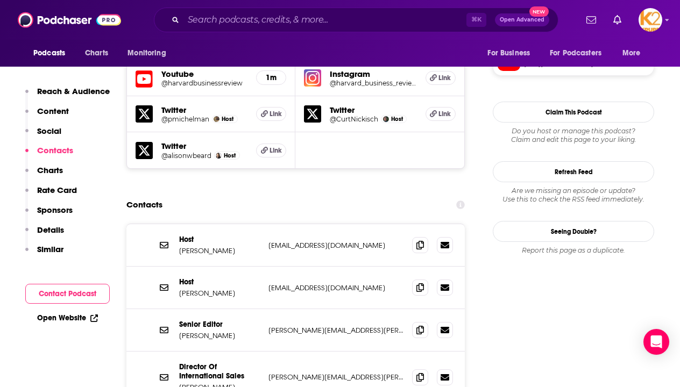
scroll to position [964, 0]
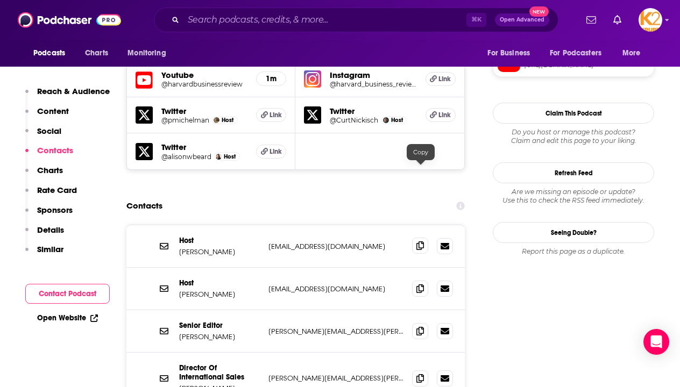
click at [420, 242] on icon at bounding box center [420, 246] width 8 height 9
click at [420, 284] on icon at bounding box center [420, 288] width 8 height 9
click at [417, 322] on span at bounding box center [420, 330] width 16 height 16
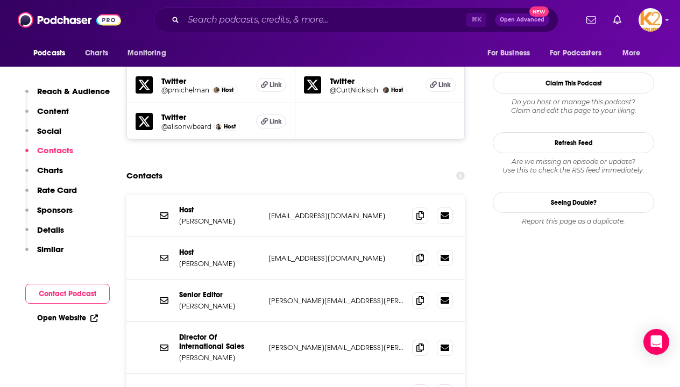
scroll to position [999, 0]
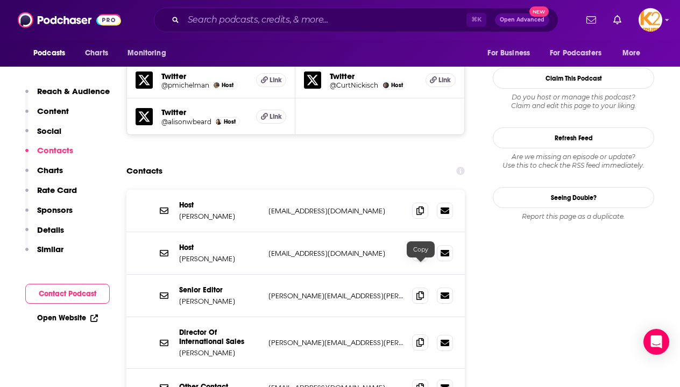
click at [425, 335] on span at bounding box center [420, 343] width 16 height 16
click at [419, 383] on icon at bounding box center [420, 387] width 8 height 9
click at [263, 29] on div "⌘ K Open Advanced New" at bounding box center [356, 20] width 405 height 25
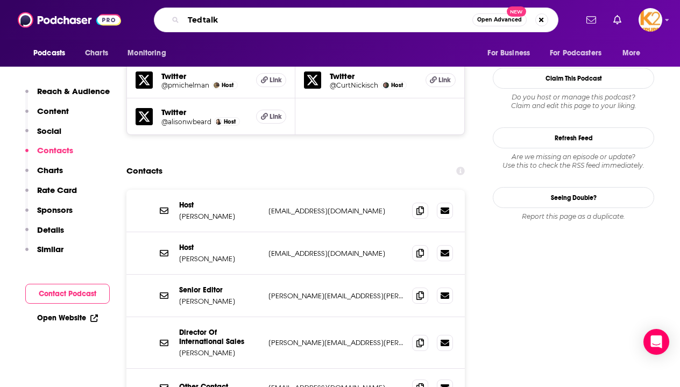
type input "Tedtalks"
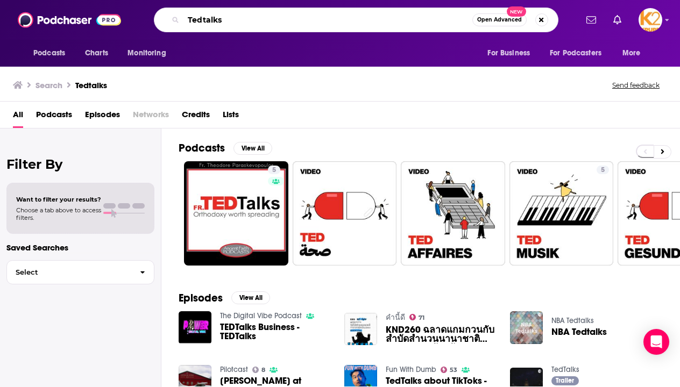
click at [280, 21] on input "Tedtalks" at bounding box center [327, 19] width 289 height 17
type input "Tedtalks Daily"
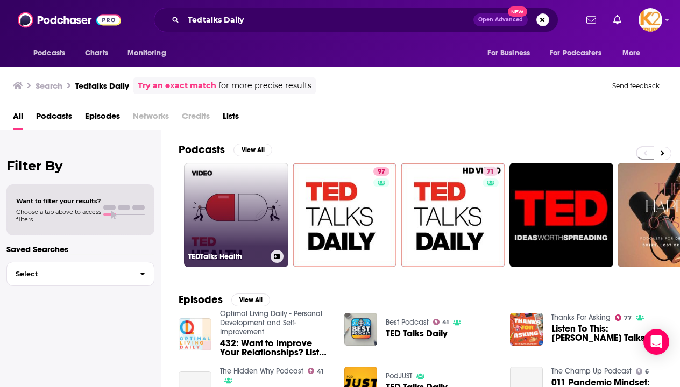
click at [242, 210] on link "TEDTalks Health" at bounding box center [236, 215] width 104 height 104
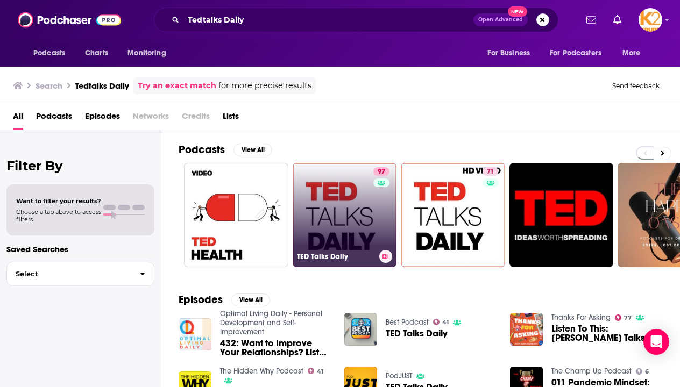
click at [359, 213] on link "97 TED Talks Daily" at bounding box center [345, 215] width 104 height 104
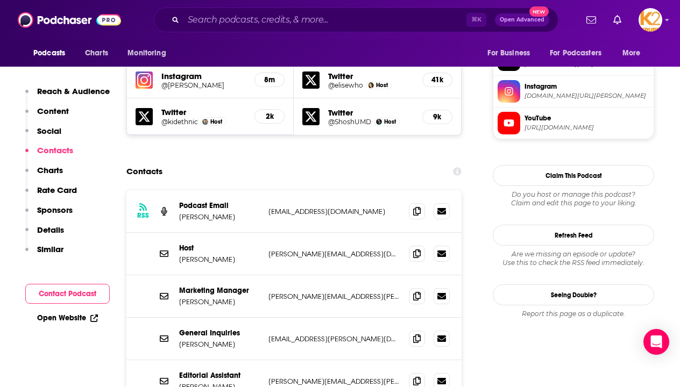
scroll to position [1039, 0]
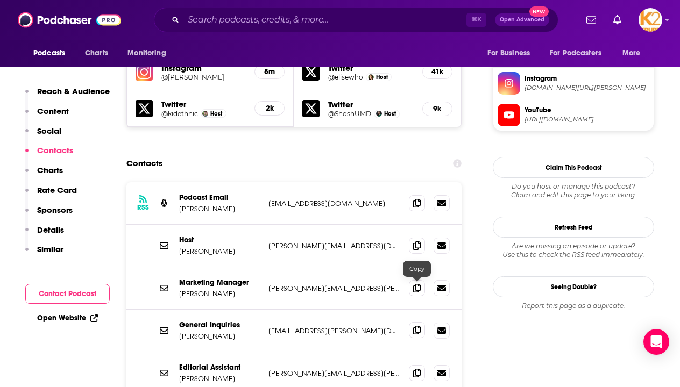
click at [422, 322] on span at bounding box center [417, 330] width 16 height 16
click at [413, 326] on icon at bounding box center [417, 330] width 8 height 9
click at [417, 369] on icon at bounding box center [417, 373] width 8 height 9
